Goal: Information Seeking & Learning: Check status

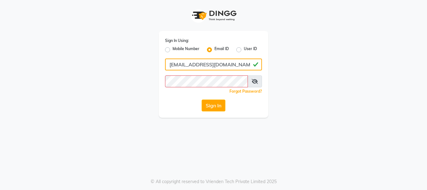
drag, startPoint x: 238, startPoint y: 64, endPoint x: 152, endPoint y: 59, distance: 86.4
click at [152, 59] on div "Sign In Using: Mobile Number Email ID User ID maila.recososa@gmail.com Remember…" at bounding box center [213, 59] width 356 height 118
click at [202, 99] on button "Sign In" at bounding box center [214, 105] width 24 height 12
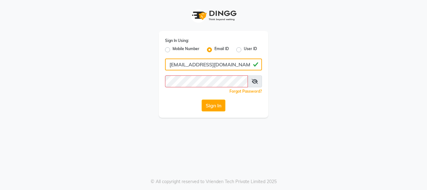
type input "accounts@desertwave.com"
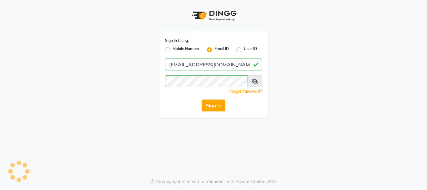
click at [224, 110] on button "Sign In" at bounding box center [214, 105] width 24 height 12
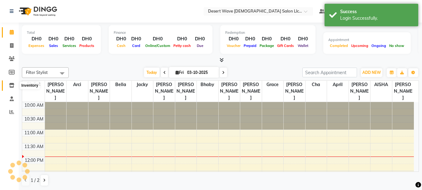
click at [12, 88] on span at bounding box center [11, 85] width 11 height 7
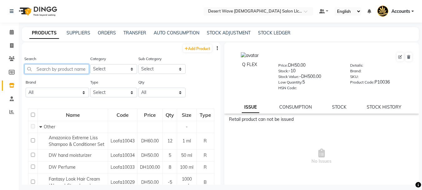
click at [53, 68] on input "text" at bounding box center [56, 69] width 65 height 10
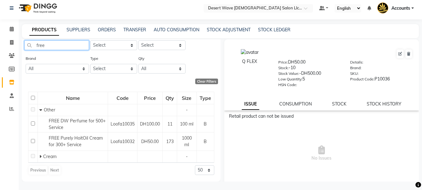
scroll to position [4, 0]
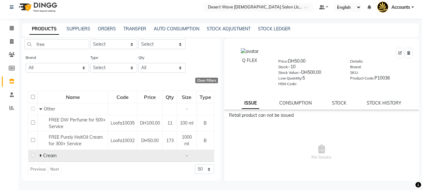
click at [44, 156] on span "Cream" at bounding box center [49, 156] width 13 height 6
click at [39, 155] on icon at bounding box center [40, 155] width 2 height 4
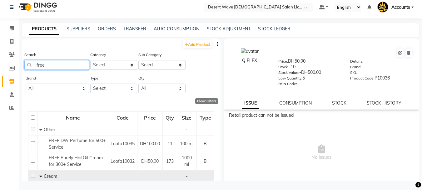
drag, startPoint x: 53, startPoint y: 66, endPoint x: 26, endPoint y: 65, distance: 26.6
click at [26, 65] on input "free" at bounding box center [56, 65] width 65 height 10
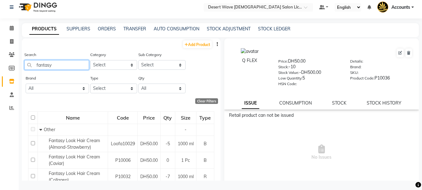
drag, startPoint x: 62, startPoint y: 66, endPoint x: 22, endPoint y: 72, distance: 40.2
click at [14, 63] on app-home "Select Location × Desert Wave Ladies Salon Llc, Al Rigga Default Panel My Panel…" at bounding box center [211, 93] width 422 height 194
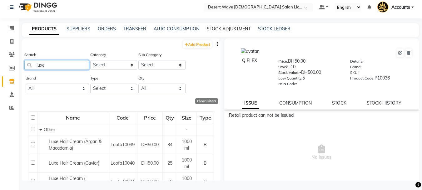
type input "luxe"
click at [244, 27] on link "STOCK ADJUSTMENT" at bounding box center [229, 29] width 44 height 6
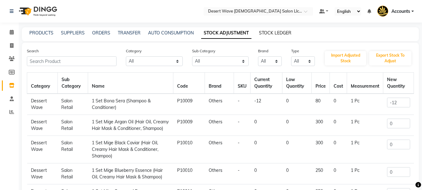
click at [267, 31] on link "STOCK LEDGER" at bounding box center [275, 33] width 33 height 6
select select "all"
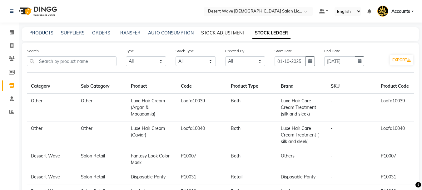
click at [235, 33] on link "STOCK ADJUSTMENT" at bounding box center [223, 33] width 44 height 6
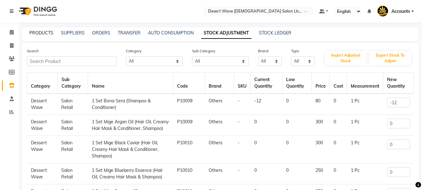
click at [43, 33] on link "PRODUCTS" at bounding box center [41, 33] width 24 height 6
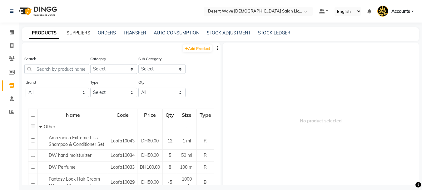
click at [73, 30] on link "SUPPLIERS" at bounding box center [79, 33] width 24 height 6
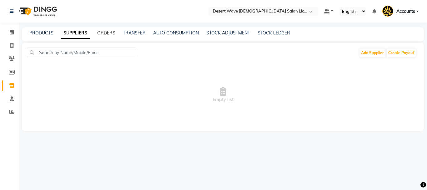
click at [108, 33] on link "ORDERS" at bounding box center [106, 33] width 18 height 6
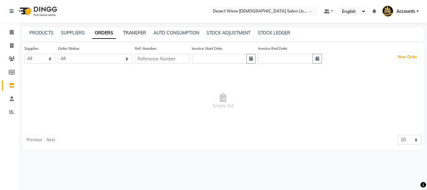
click at [132, 30] on link "TRANSFER" at bounding box center [134, 33] width 23 height 6
select select "sender"
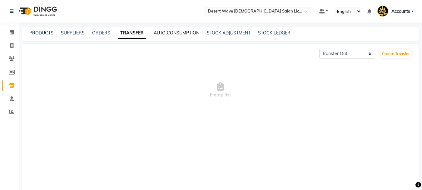
click at [170, 32] on link "AUTO CONSUMPTION" at bounding box center [177, 33] width 46 height 6
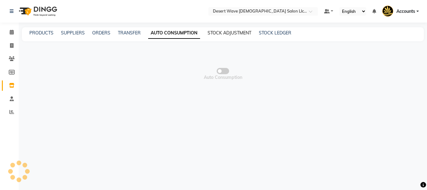
click at [223, 32] on link "STOCK ADJUSTMENT" at bounding box center [230, 33] width 44 height 6
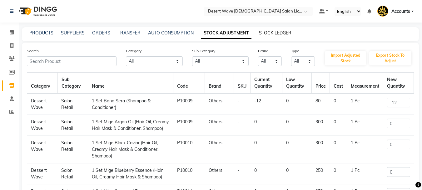
click at [266, 33] on link "STOCK LEDGER" at bounding box center [275, 33] width 33 height 6
select select "all"
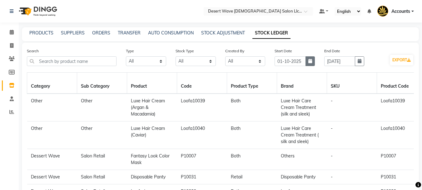
click at [311, 62] on icon "button" at bounding box center [310, 61] width 4 height 4
select select "10"
select select "2025"
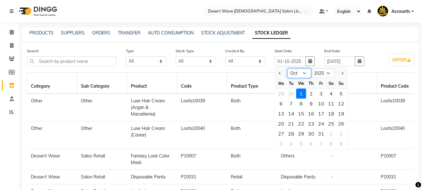
click at [304, 72] on select "Jan Feb Mar Apr May Jun Jul Aug Sep Oct Nov Dec" at bounding box center [300, 72] width 24 height 9
select select "9"
click at [288, 68] on select "Jan Feb Mar Apr May Jun Jul Aug Sep Oct Nov Dec" at bounding box center [300, 72] width 24 height 9
click at [280, 95] on div "1" at bounding box center [281, 93] width 10 height 10
type input "01-09-2025"
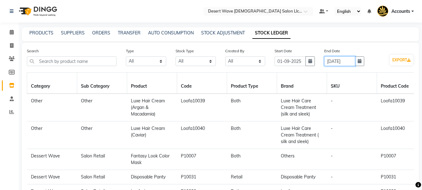
click at [352, 64] on input "31-10-2025" at bounding box center [339, 61] width 31 height 10
select select "10"
select select "2025"
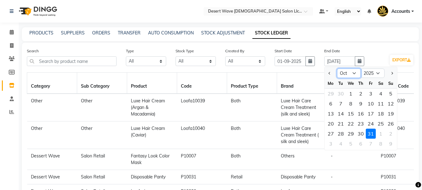
click at [352, 73] on select "Jan Feb Mar Apr May Jun Jul Aug Sep Oct Nov Dec" at bounding box center [349, 72] width 24 height 9
select select "9"
click at [337, 68] on select "Jan Feb Mar Apr May Jun Jul Aug Sep Oct Nov Dec" at bounding box center [349, 72] width 24 height 9
click at [343, 133] on div "30" at bounding box center [341, 133] width 10 height 10
type input "[DATE]"
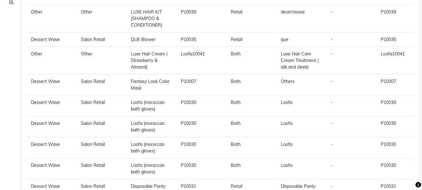
scroll to position [54, 0]
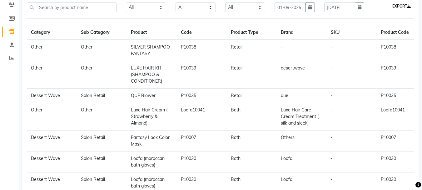
click at [402, 6] on button "EXPORT" at bounding box center [401, 6] width 23 height 11
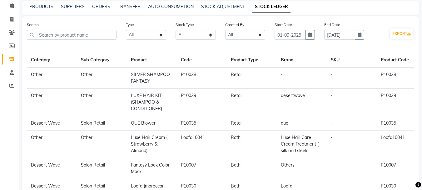
scroll to position [0, 0]
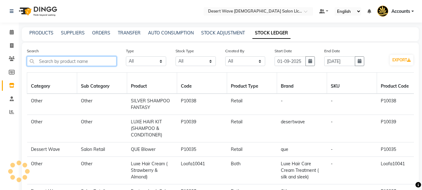
click at [56, 59] on input "text" at bounding box center [72, 61] width 90 height 10
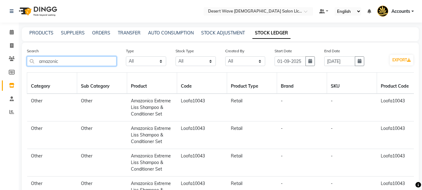
drag, startPoint x: 75, startPoint y: 58, endPoint x: 25, endPoint y: 60, distance: 50.0
click at [25, 60] on div "Search amazonic" at bounding box center [71, 59] width 99 height 23
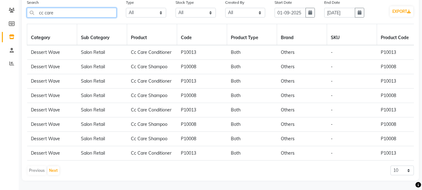
drag, startPoint x: 78, startPoint y: 6, endPoint x: 0, endPoint y: 10, distance: 78.3
click at [0, 10] on app-home "Select Location × Desert Wave Ladies Salon Llc, Al Rigga Default Panel My Panel…" at bounding box center [211, 71] width 422 height 238
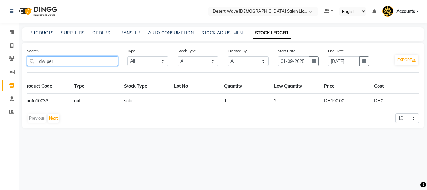
scroll to position [0, 458]
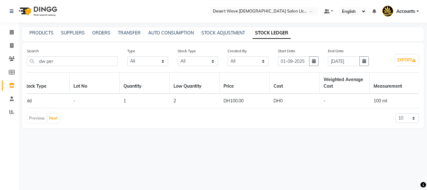
click at [120, 9] on nav "Select Location × Desert Wave Ladies Salon Llc, Al Rigga Default Panel My Panel…" at bounding box center [213, 11] width 427 height 23
click at [82, 58] on input "dw per" at bounding box center [72, 61] width 91 height 10
click at [95, 60] on input "dw per" at bounding box center [72, 61] width 91 height 10
click at [97, 61] on input "dw per" at bounding box center [72, 61] width 91 height 10
click at [109, 61] on input "dw per" at bounding box center [72, 61] width 91 height 10
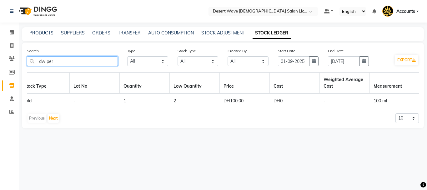
click at [103, 61] on input "dw per" at bounding box center [72, 61] width 91 height 10
drag, startPoint x: 101, startPoint y: 61, endPoint x: 30, endPoint y: 58, distance: 71.0
click at [30, 58] on input "dw per" at bounding box center [72, 61] width 91 height 10
paste input "Fantasy Look Color Mask"
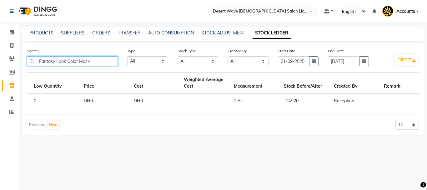
scroll to position [0, 658]
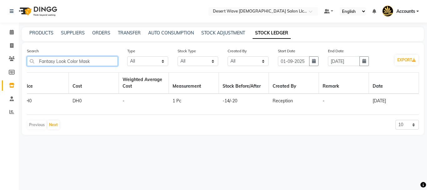
type input "Fantasy Look Color Mask"
click at [389, 97] on td "[DATE]" at bounding box center [394, 103] width 50 height 21
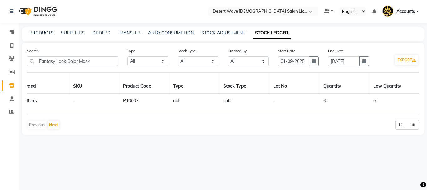
scroll to position [0, 0]
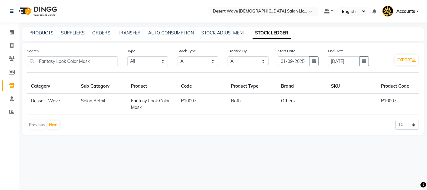
click at [46, 101] on td "Dessert Wave" at bounding box center [52, 103] width 50 height 21
click at [84, 100] on td "Salon Retail" at bounding box center [102, 103] width 50 height 21
click at [150, 103] on span "Fantasy Look Color Mask" at bounding box center [150, 104] width 39 height 12
click at [240, 103] on td "Both" at bounding box center [252, 103] width 50 height 21
click at [220, 102] on td "P10007" at bounding box center [202, 103] width 50 height 21
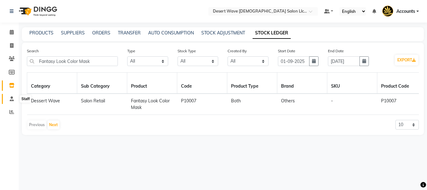
click at [10, 98] on icon at bounding box center [12, 98] width 4 height 5
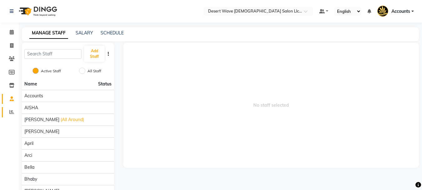
click at [11, 108] on link "Reports" at bounding box center [9, 112] width 15 height 10
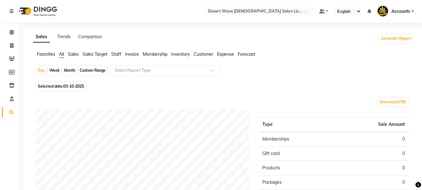
click at [78, 51] on li "Sales" at bounding box center [73, 54] width 11 height 7
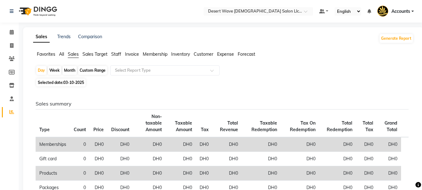
click at [77, 83] on span "03-10-2025" at bounding box center [73, 82] width 21 height 5
select select "10"
select select "2025"
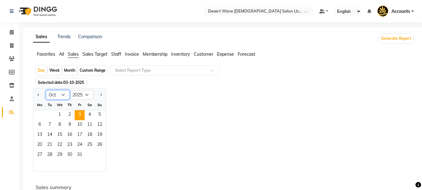
click at [63, 94] on select "Jan Feb Mar Apr May Jun Jul Aug Sep Oct Nov Dec" at bounding box center [58, 94] width 24 height 9
select select "9"
click at [46, 90] on select "Jan Feb Mar Apr May Jun Jul Aug Sep Oct Nov Dec" at bounding box center [58, 94] width 24 height 9
click at [87, 95] on select "2015 2016 2017 2018 2019 2020 2021 2022 2023 2024 2025 2026 2027 2028 2029 2030…" at bounding box center [82, 94] width 24 height 9
click at [183, 105] on div "Jan Feb Mar Apr May Jun Jul Aug Sep Oct Nov Dec 2015 2016 2017 2018 2019 2020 2…" at bounding box center [223, 129] width 381 height 83
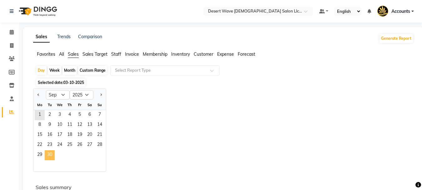
click at [54, 154] on span "30" at bounding box center [50, 155] width 10 height 10
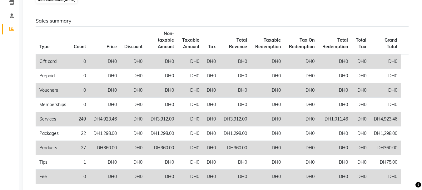
scroll to position [94, 0]
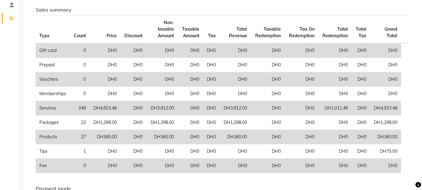
click at [379, 139] on td "DH360.00" at bounding box center [385, 137] width 31 height 14
click at [88, 136] on td "27" at bounding box center [80, 137] width 20 height 14
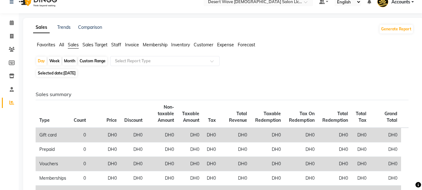
scroll to position [0, 0]
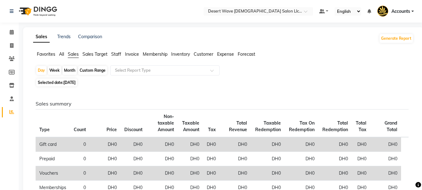
click at [134, 54] on span "Invoice" at bounding box center [132, 54] width 14 height 6
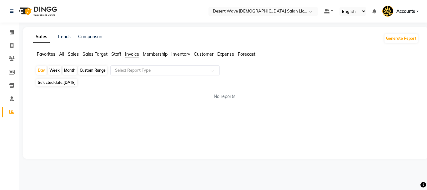
click at [178, 51] on div "Sales Trends Comparison Generate Report Favorites All Sales Sales Target Staff …" at bounding box center [225, 92] width 405 height 131
click at [180, 53] on span "Inventory" at bounding box center [180, 54] width 19 height 6
click at [207, 53] on span "Customer" at bounding box center [204, 54] width 20 height 6
click at [133, 55] on span "Invoice" at bounding box center [132, 54] width 14 height 6
click at [76, 82] on span "[DATE]" at bounding box center [69, 82] width 12 height 5
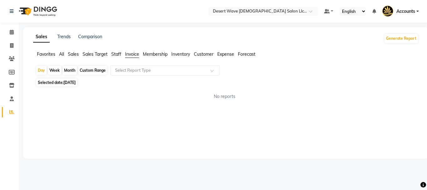
select select "9"
select select "2025"
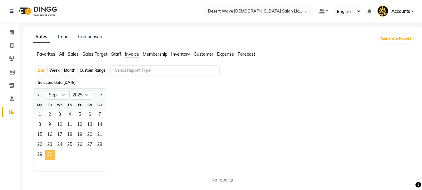
click at [50, 153] on span "30" at bounding box center [50, 155] width 10 height 10
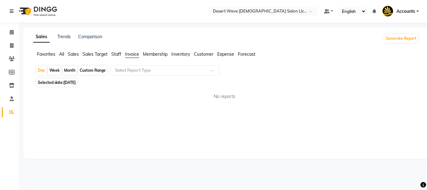
click at [138, 130] on div "Sales Trends Comparison Generate Report Favorites All Sales Sales Target Staff …" at bounding box center [225, 92] width 405 height 131
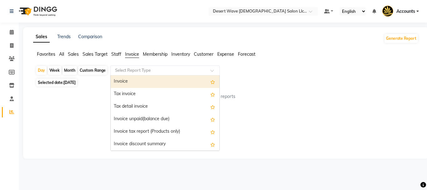
click at [218, 68] on div at bounding box center [165, 70] width 109 height 6
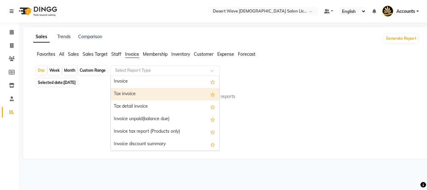
click at [155, 99] on div "Tax invoice" at bounding box center [165, 94] width 109 height 13
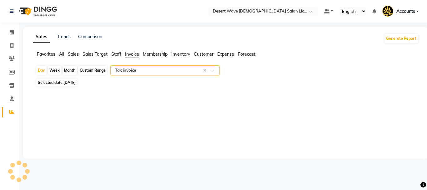
select select "full_report"
select select "csv"
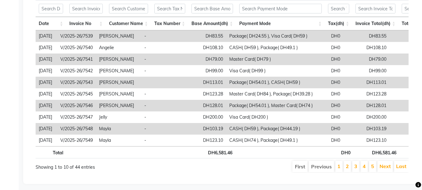
click at [88, 36] on td "V/2025-26/7539" at bounding box center [76, 36] width 39 height 12
click at [119, 38] on td "Ashley" at bounding box center [118, 36] width 45 height 12
click at [226, 36] on td "DH83.55" at bounding box center [202, 36] width 48 height 12
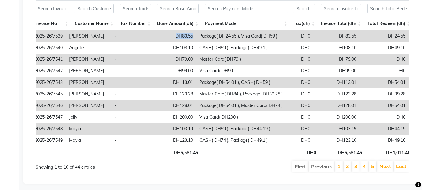
scroll to position [0, 39]
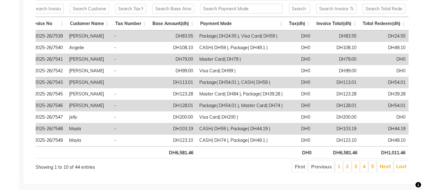
click at [349, 36] on td "DH83.55" at bounding box center [336, 36] width 46 height 12
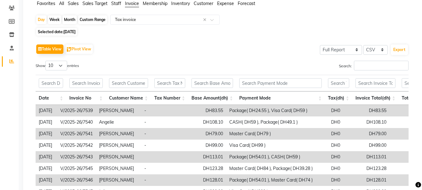
scroll to position [0, 0]
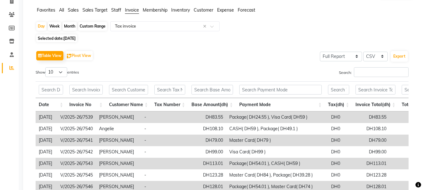
click at [130, 44] on div "Table View Pivot View Select Full Report Filtered Report Select CSV PDF Export …" at bounding box center [222, 151] width 383 height 214
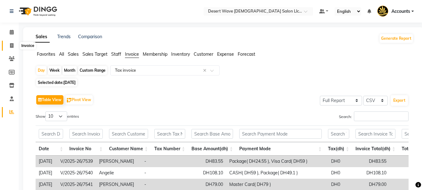
click at [11, 45] on icon at bounding box center [11, 45] width 3 height 5
select select "service"
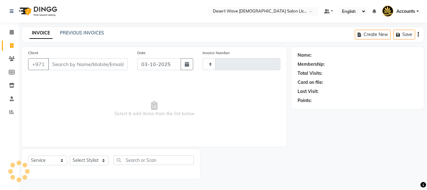
type input "7669"
select select "6563"
click at [186, 66] on icon "button" at bounding box center [187, 64] width 4 height 5
select select "10"
select select "2025"
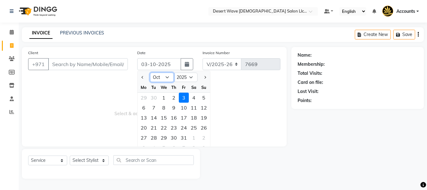
click at [166, 79] on select "Jan Feb Mar Apr May Jun Jul Aug Sep Oct Nov Dec" at bounding box center [162, 77] width 24 height 9
select select "9"
click at [150, 73] on select "Jan Feb Mar Apr May Jun Jul Aug Sep Oct Nov Dec" at bounding box center [162, 77] width 24 height 9
click at [154, 138] on div "30" at bounding box center [154, 138] width 10 height 10
type input "[DATE]"
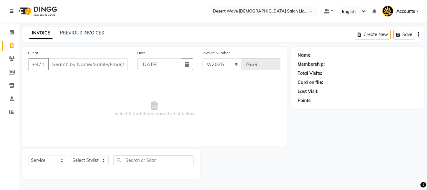
click at [290, 131] on div "Client +971 Date 30-09-2025 Invoice Number V/2025 V/2025-26 7669 Select & add i…" at bounding box center [154, 113] width 274 height 132
click at [76, 30] on link "PREVIOUS INVOICES" at bounding box center [82, 33] width 44 height 6
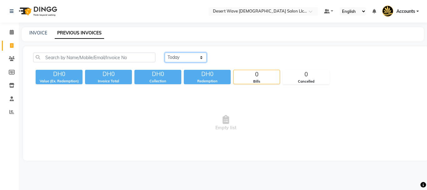
click at [192, 57] on select "Today Yesterday Custom Range" at bounding box center [186, 58] width 42 height 10
select select "range"
click at [165, 53] on select "Today Yesterday Custom Range" at bounding box center [186, 58] width 42 height 10
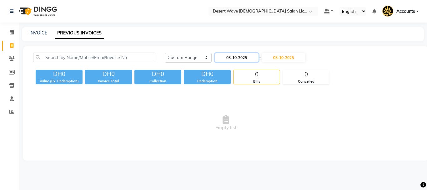
click at [235, 57] on input "03-10-2025" at bounding box center [237, 57] width 44 height 9
select select "10"
select select "2025"
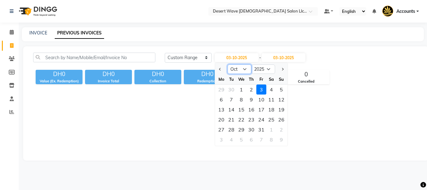
click at [245, 69] on select "Jan Feb Mar Apr May Jun Jul Aug Sep Oct Nov Dec" at bounding box center [240, 68] width 24 height 9
select select "9"
click at [228, 64] on select "Jan Feb Mar Apr May Jun Jul Aug Sep Oct Nov Dec" at bounding box center [240, 68] width 24 height 9
click at [231, 128] on div "30" at bounding box center [231, 129] width 10 height 10
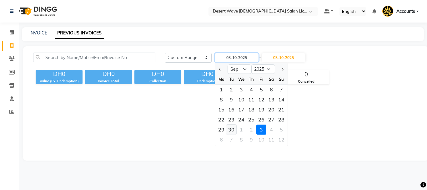
type input "[DATE]"
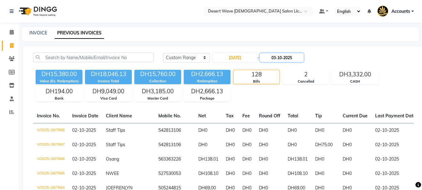
click at [289, 61] on input "03-10-2025" at bounding box center [282, 57] width 44 height 9
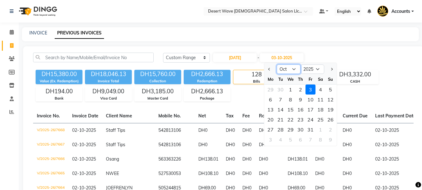
click at [290, 69] on select "Sep Oct Nov Dec" at bounding box center [289, 68] width 24 height 9
select select "9"
click at [277, 64] on select "Sep Oct Nov Dec" at bounding box center [289, 68] width 24 height 9
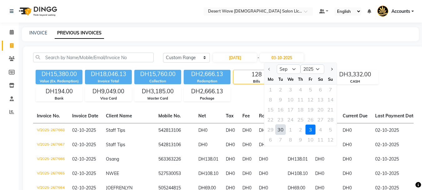
click at [279, 130] on div "30" at bounding box center [281, 129] width 10 height 10
type input "[DATE]"
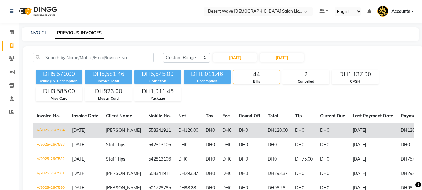
click at [50, 129] on td "V/2025-26/7584" at bounding box center [50, 130] width 35 height 15
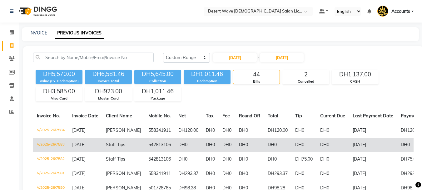
click at [57, 142] on td "V/2025-26/7583" at bounding box center [50, 145] width 35 height 14
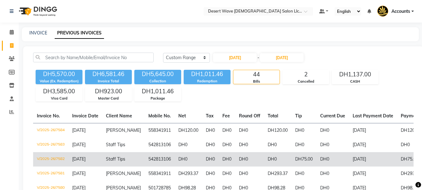
click at [57, 158] on td "V/2025-26/7582" at bounding box center [50, 159] width 35 height 14
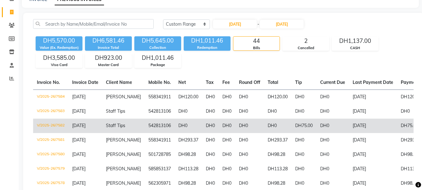
scroll to position [63, 0]
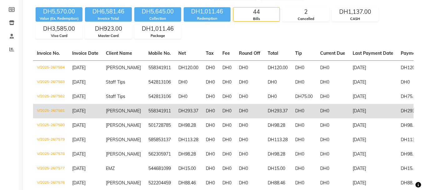
click at [45, 109] on td "V/2025-26/7581" at bounding box center [50, 111] width 35 height 14
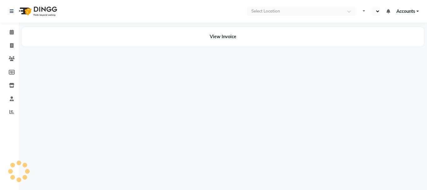
select select "en"
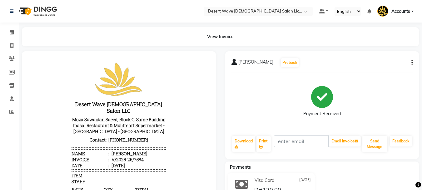
click at [261, 105] on div "Payment Received" at bounding box center [323, 101] width 182 height 47
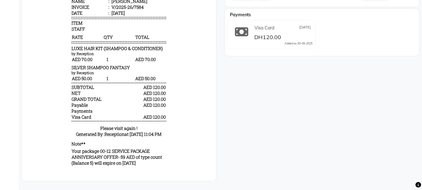
scroll to position [157, 0]
click at [238, 118] on div "JULIET Prebook Payment Received Download Print Email Invoice Send Message Feedb…" at bounding box center [322, 39] width 203 height 281
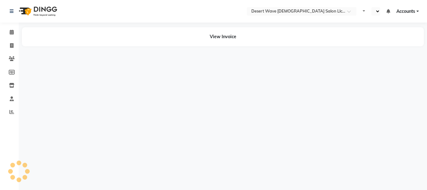
select select "en"
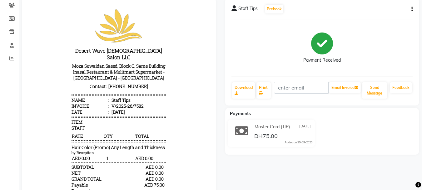
scroll to position [49, 0]
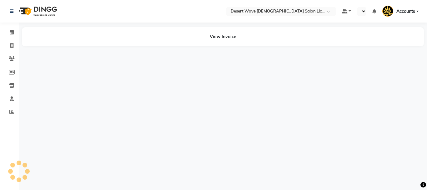
select select "en"
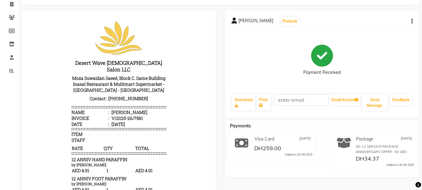
scroll to position [52, 0]
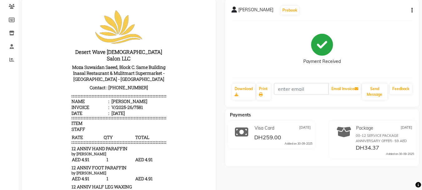
click at [267, 131] on div "Visa Card [DATE]" at bounding box center [282, 128] width 59 height 10
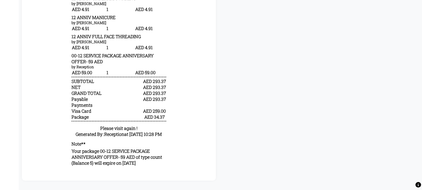
scroll to position [0, 0]
click at [139, 66] on div "by Reception" at bounding box center [119, 66] width 94 height 5
